Goal: Check status: Check status

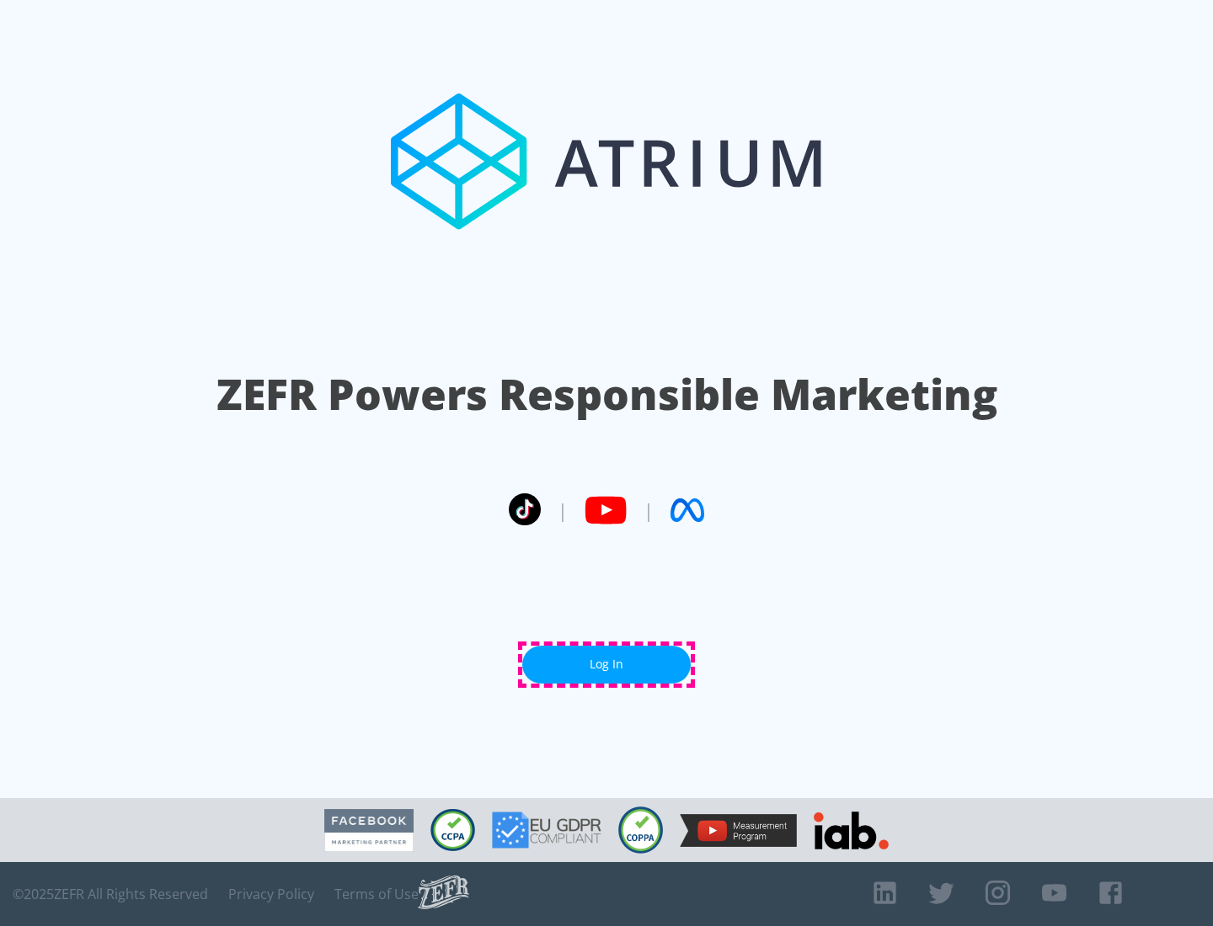
click at [606, 664] on link "Log In" at bounding box center [606, 665] width 168 height 38
